Goal: Check status: Check status

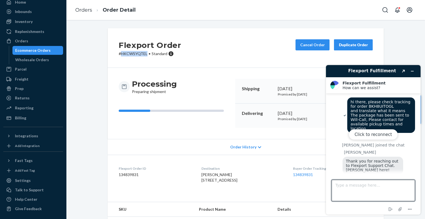
scroll to position [659, 0]
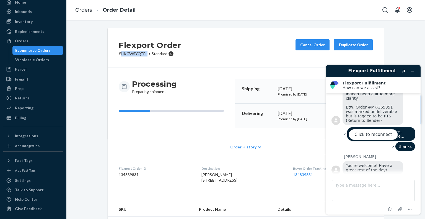
click at [46, 51] on div "Ecommerce Orders" at bounding box center [32, 51] width 35 height 6
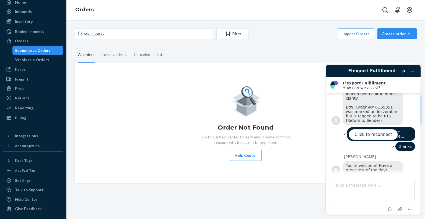
click at [410, 71] on div "Click to reconnect" at bounding box center [373, 139] width 95 height 149
paste input "112-1602517-5832220"
drag, startPoint x: 110, startPoint y: 35, endPoint x: 80, endPoint y: 30, distance: 30.9
click at [82, 31] on div "MK-355877" at bounding box center [144, 33] width 138 height 11
click at [82, 31] on input "MK-355877" at bounding box center [144, 33] width 138 height 11
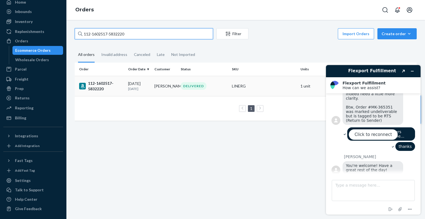
type input "112-1602517-5832220"
click at [102, 82] on div "112-1602517-5832220" at bounding box center [101, 86] width 45 height 11
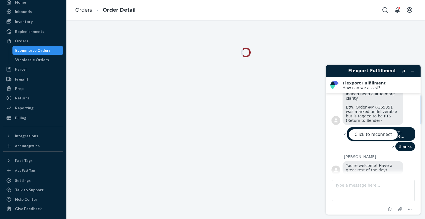
click at [413, 74] on div "Click to reconnect" at bounding box center [373, 139] width 95 height 149
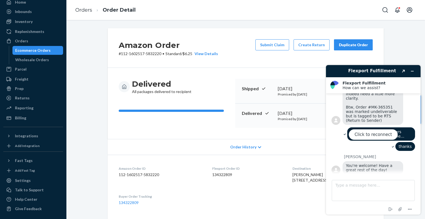
click at [413, 73] on div "Click to reconnect" at bounding box center [373, 139] width 95 height 149
click at [414, 70] on div "Click to reconnect" at bounding box center [373, 139] width 95 height 149
click at [412, 70] on div "Click to reconnect" at bounding box center [373, 139] width 95 height 149
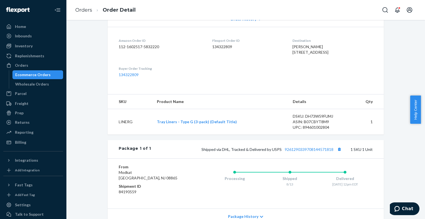
scroll to position [190, 0]
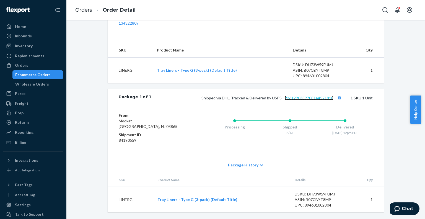
click at [324, 100] on link "9261290339708144571818" at bounding box center [309, 97] width 49 height 5
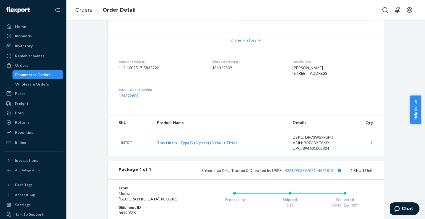
drag, startPoint x: 331, startPoint y: 78, endPoint x: 287, endPoint y: 72, distance: 44.9
click at [292, 72] on div "[PERSON_NAME] [STREET_ADDRESS]" at bounding box center [332, 70] width 80 height 11
copy span "604 57th St Vienna, WV 26105-3242"
